Goal: Find specific page/section: Find specific page/section

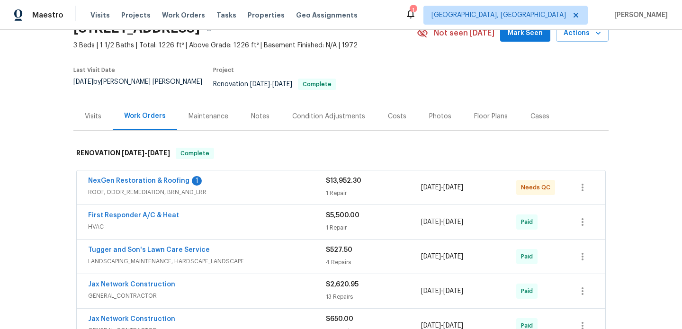
scroll to position [51, 0]
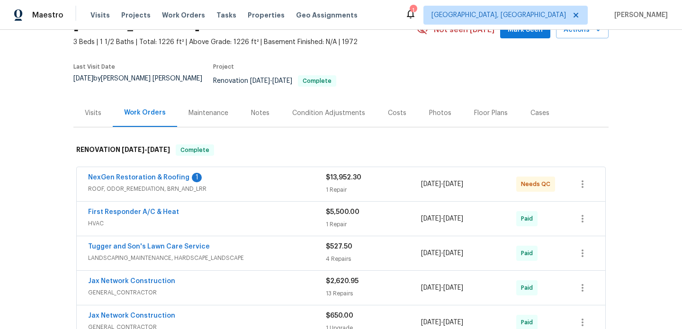
click at [174, 184] on span "ROOF, ODOR_REMEDIATION, BRN_AND_LRR" at bounding box center [207, 188] width 238 height 9
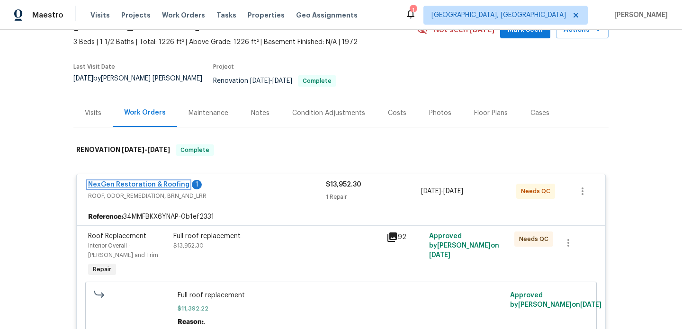
click at [181, 181] on link "NexGen Restoration & Roofing" at bounding box center [138, 184] width 101 height 7
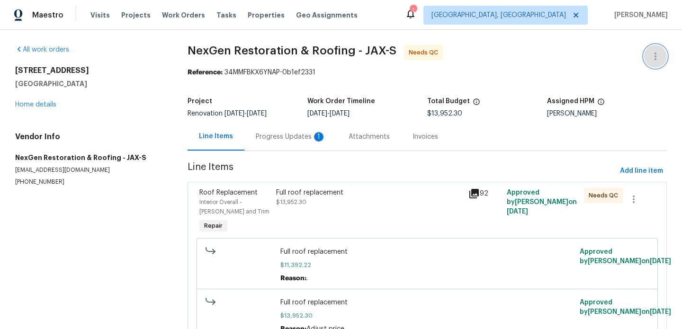
click at [655, 57] on icon "button" at bounding box center [655, 56] width 11 height 11
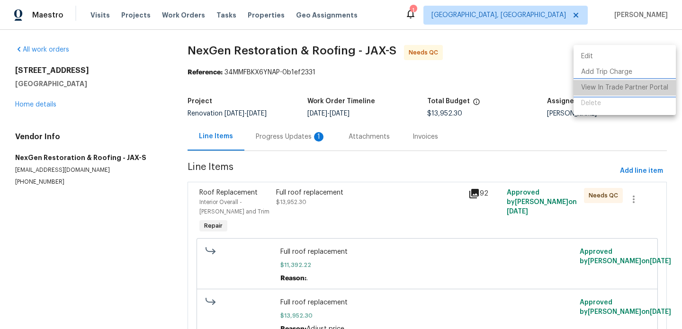
click at [634, 89] on li "View In Trade Partner Portal" at bounding box center [624, 88] width 102 height 16
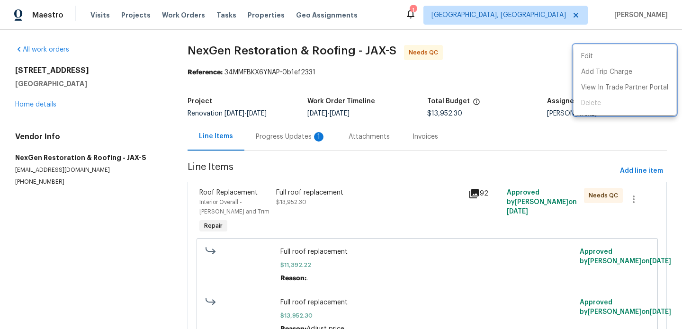
click at [238, 89] on div at bounding box center [341, 164] width 682 height 329
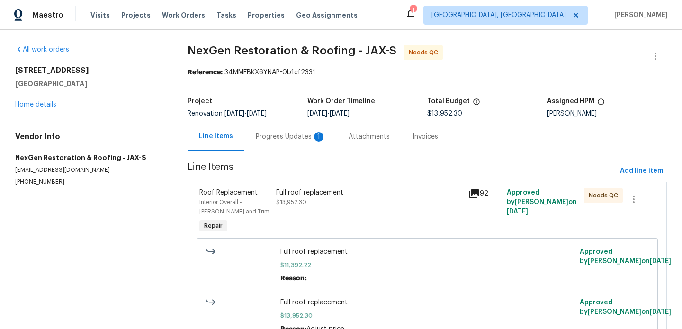
click at [280, 140] on div "Progress Updates 1" at bounding box center [291, 136] width 70 height 9
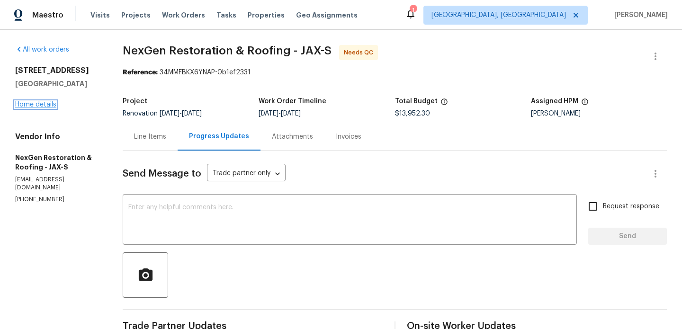
click at [47, 103] on link "Home details" at bounding box center [35, 104] width 41 height 7
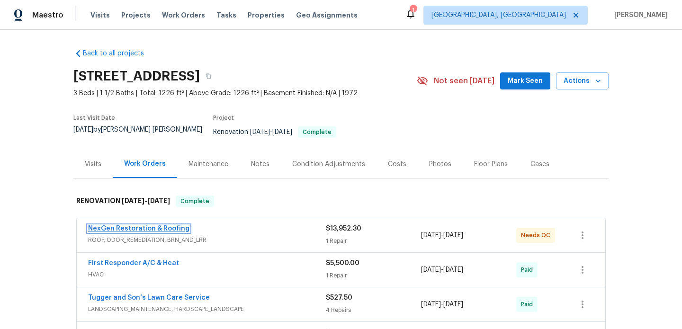
click at [161, 225] on link "NexGen Restoration & Roofing" at bounding box center [138, 228] width 101 height 7
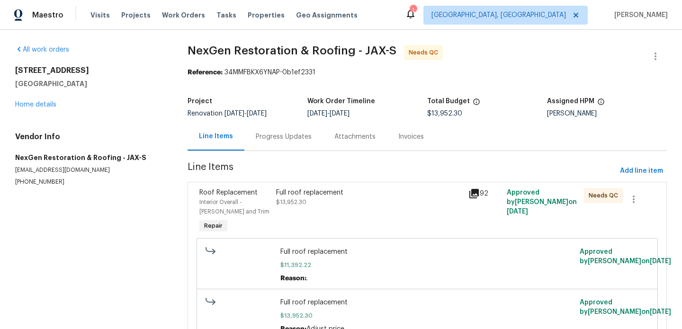
drag, startPoint x: 16, startPoint y: 69, endPoint x: 89, endPoint y: 84, distance: 74.5
click at [89, 84] on div "[STREET_ADDRESS]" at bounding box center [90, 77] width 150 height 23
copy div "[STREET_ADDRESS]"
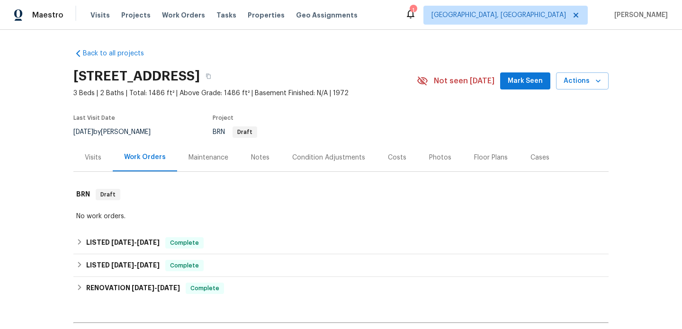
scroll to position [44, 0]
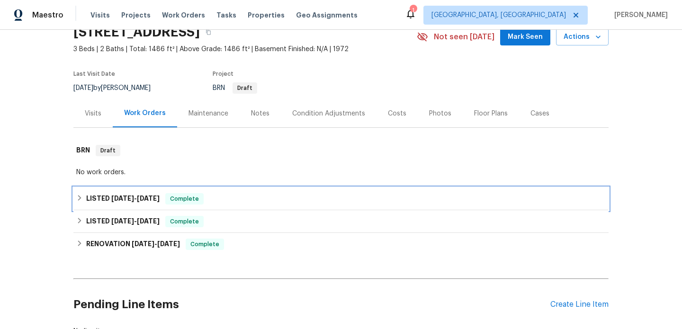
click at [115, 198] on span "8/5/25" at bounding box center [122, 198] width 23 height 7
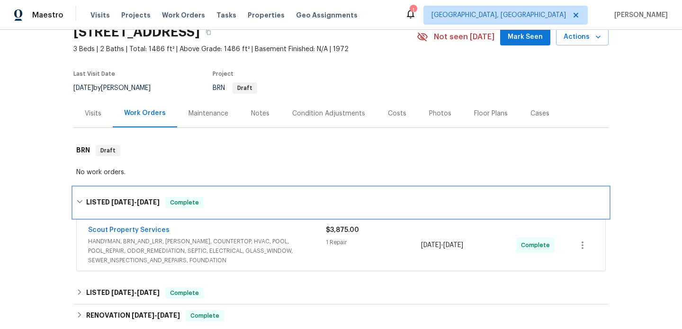
click at [131, 204] on span "8/5/25 - 8/18/25" at bounding box center [135, 202] width 48 height 7
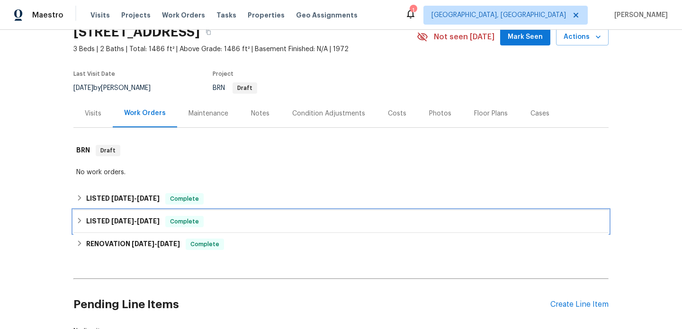
click at [130, 220] on span "6/25/25" at bounding box center [122, 221] width 23 height 7
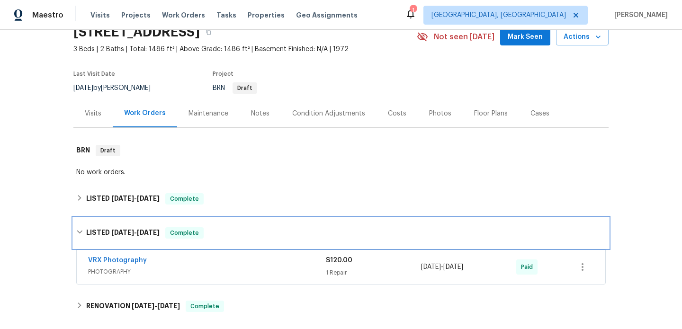
click at [130, 220] on div "LISTED 6/25/25 - 6/26/25 Complete" at bounding box center [340, 233] width 535 height 30
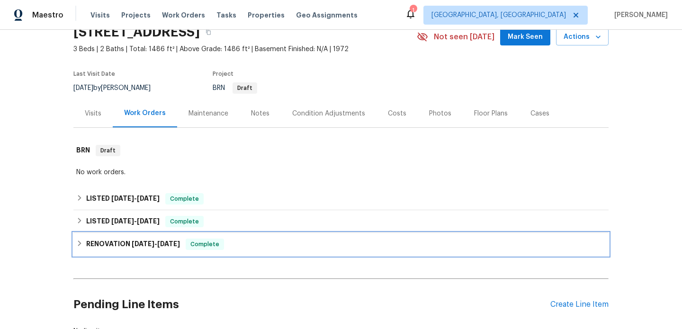
click at [129, 240] on h6 "RENOVATION 5/29/25 - 6/16/25" at bounding box center [133, 244] width 94 height 11
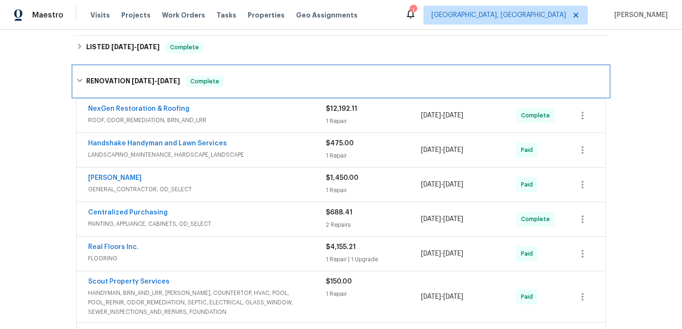
scroll to position [215, 0]
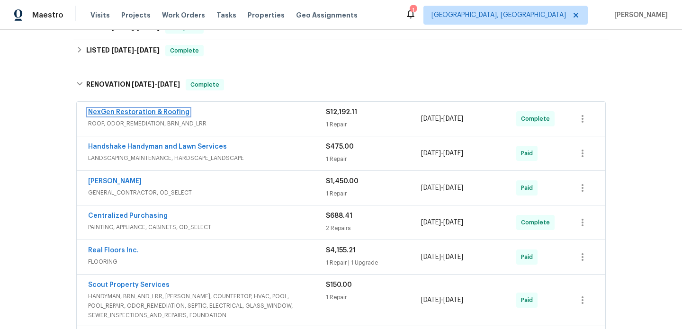
click at [161, 111] on link "NexGen Restoration & Roofing" at bounding box center [138, 112] width 101 height 7
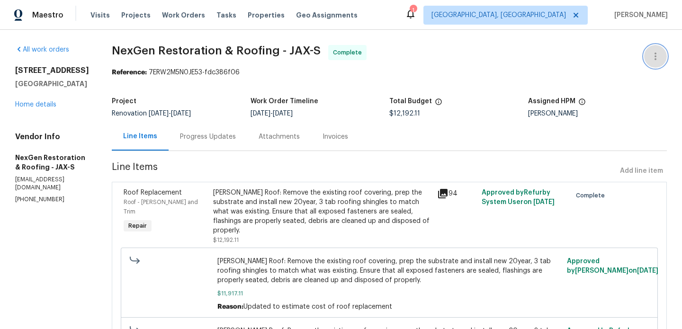
click at [652, 56] on icon "button" at bounding box center [655, 56] width 11 height 11
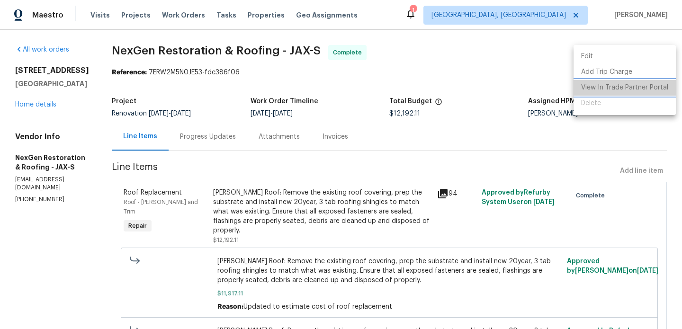
click at [643, 90] on li "View In Trade Partner Portal" at bounding box center [624, 88] width 102 height 16
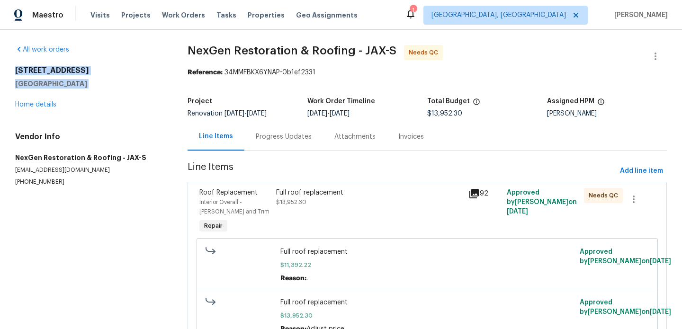
drag, startPoint x: 14, startPoint y: 68, endPoint x: 97, endPoint y: 89, distance: 86.0
copy div "[STREET_ADDRESS]"
